Goal: Task Accomplishment & Management: Use online tool/utility

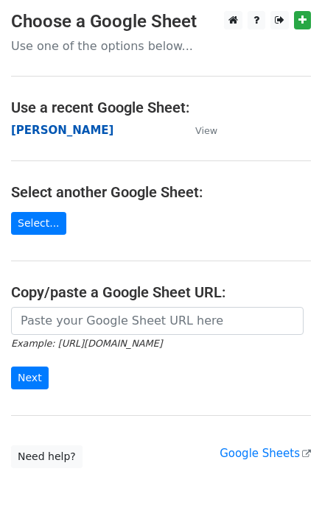
click at [61, 128] on strong "Maria Becerra" at bounding box center [62, 130] width 102 height 13
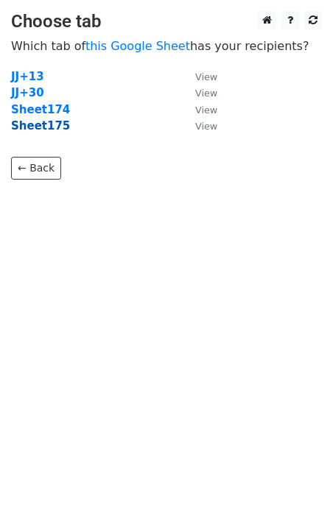
click at [54, 127] on strong "Sheet175" at bounding box center [40, 125] width 59 height 13
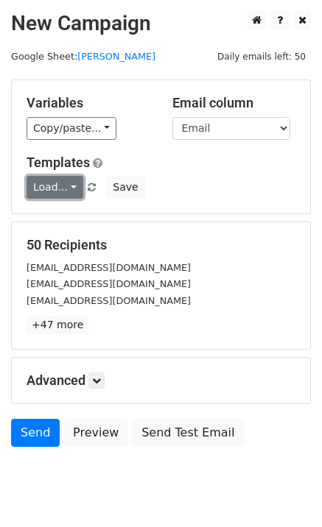
click at [60, 185] on link "Load..." at bounding box center [54, 187] width 57 height 23
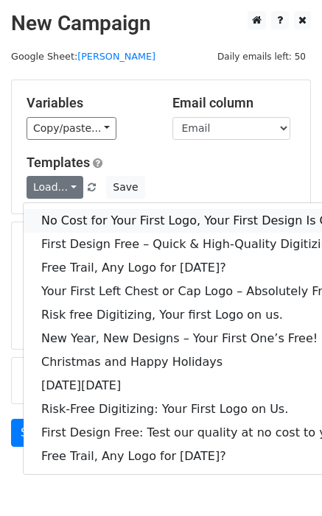
click at [82, 216] on link "No Cost for Your First Logo, Your First Design Is On Us!" at bounding box center [200, 221] width 353 height 24
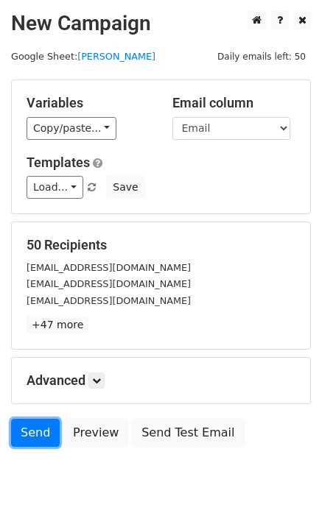
click at [35, 443] on link "Send" at bounding box center [35, 433] width 49 height 28
